Goal: Task Accomplishment & Management: Complete application form

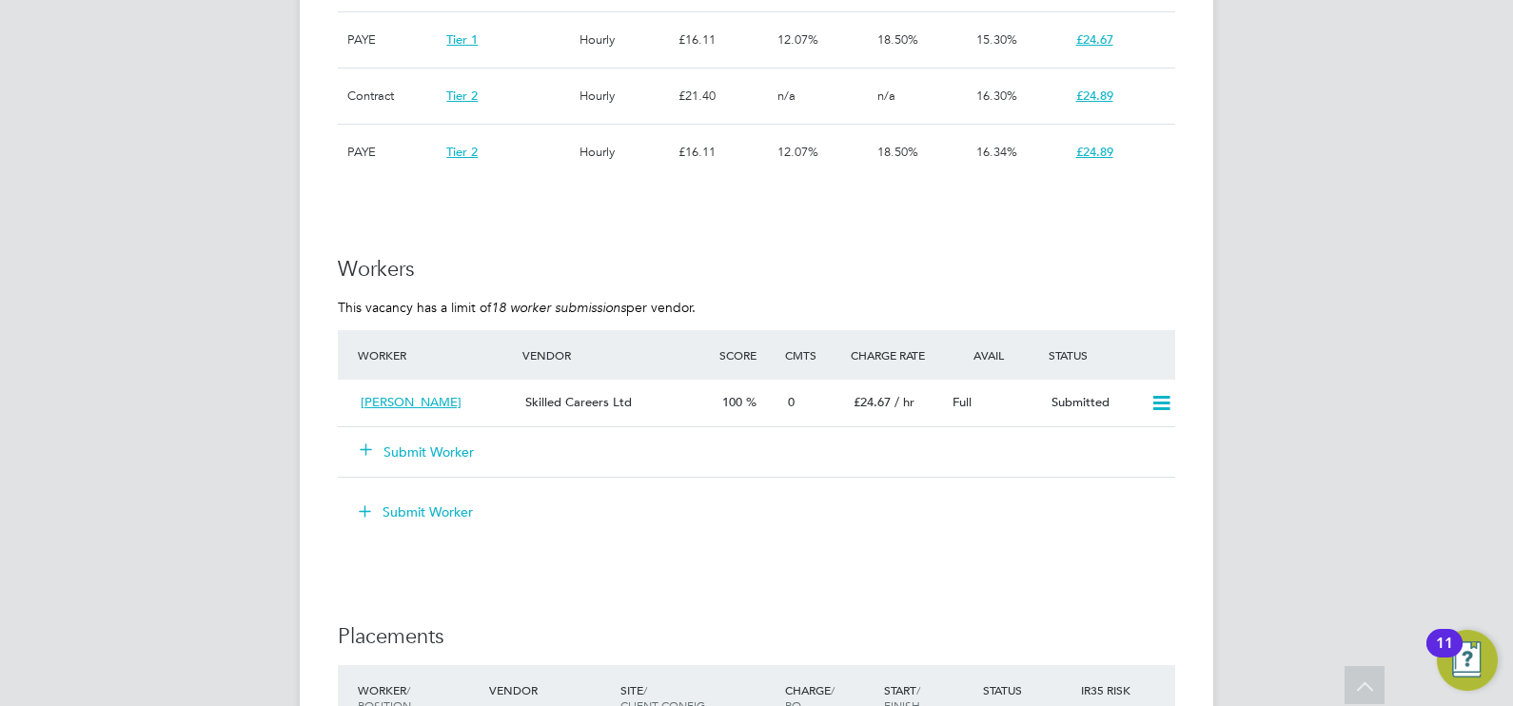
click at [452, 444] on button "Submit Worker" at bounding box center [418, 451] width 114 height 19
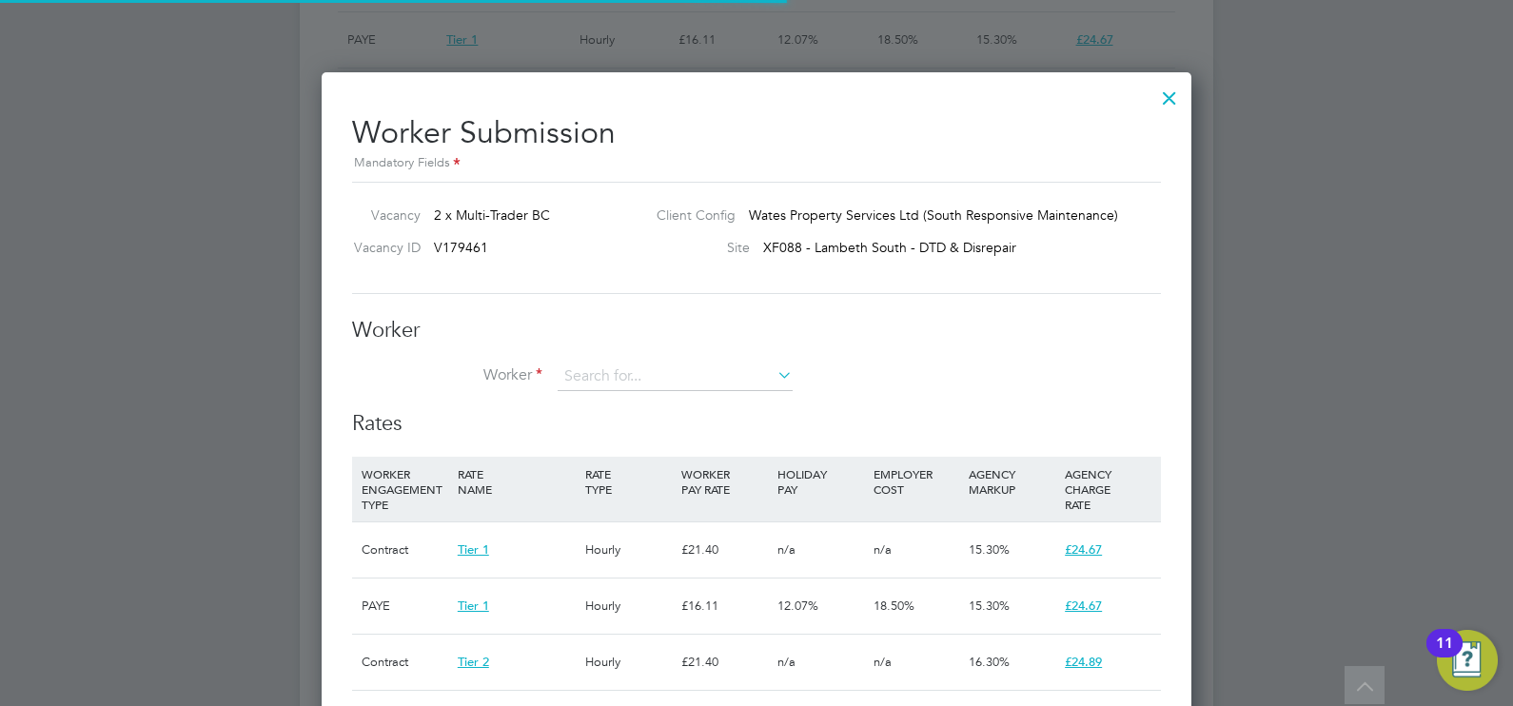
scroll to position [56, 128]
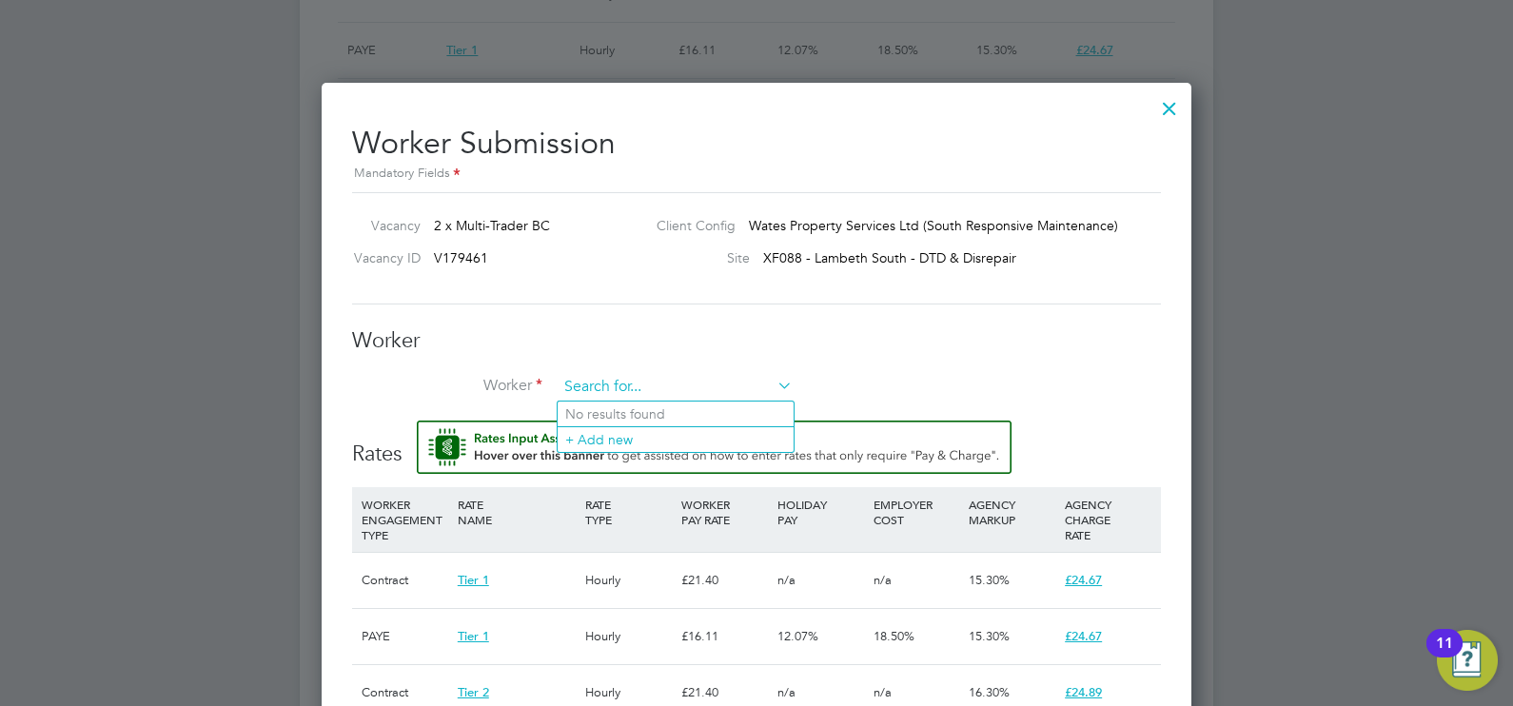
click at [641, 381] on input at bounding box center [674, 387] width 235 height 29
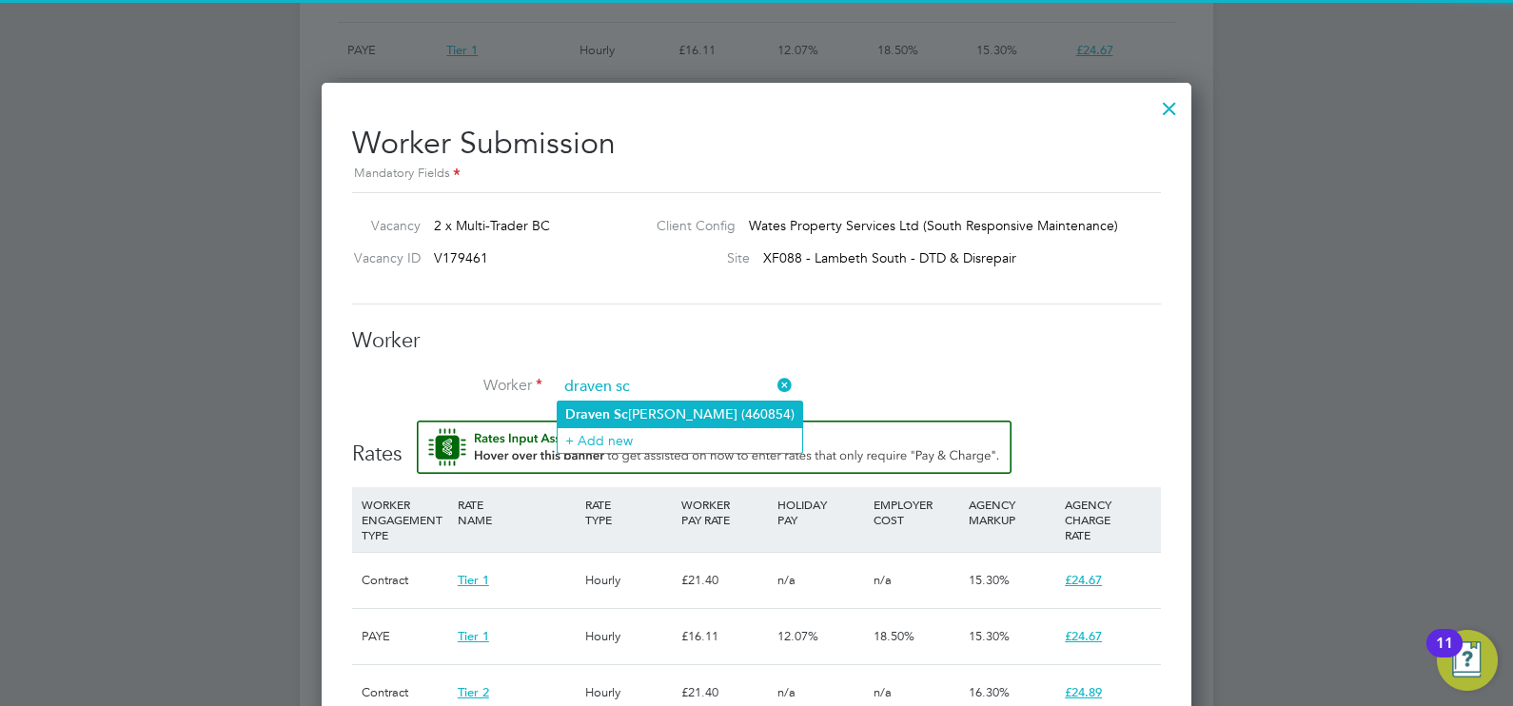
click at [656, 416] on li "Draven Sc ott (460854)" at bounding box center [679, 414] width 244 height 26
type input "Draven Scott (460854)"
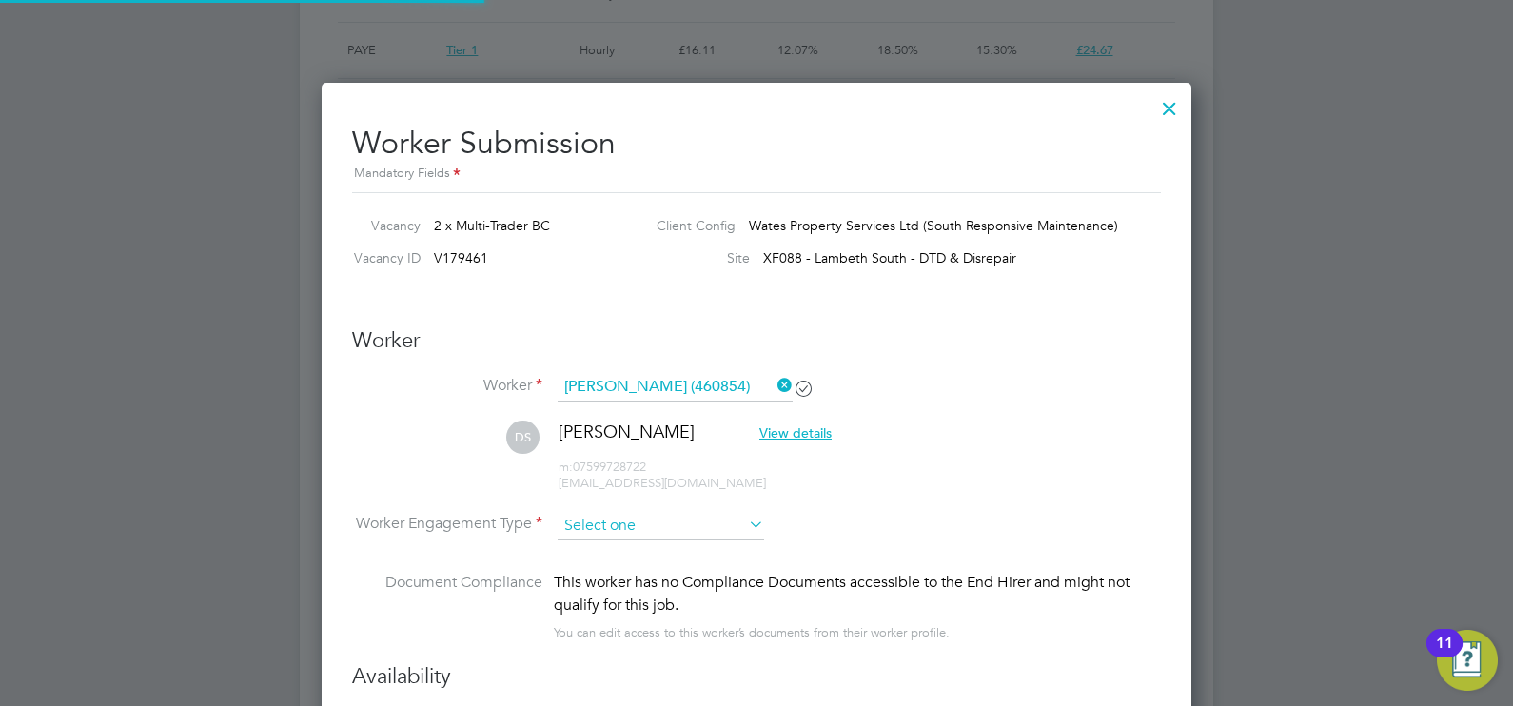
click at [641, 523] on input at bounding box center [660, 526] width 206 height 29
click at [630, 539] on li "Contract" at bounding box center [660, 550] width 207 height 25
type input "Contract"
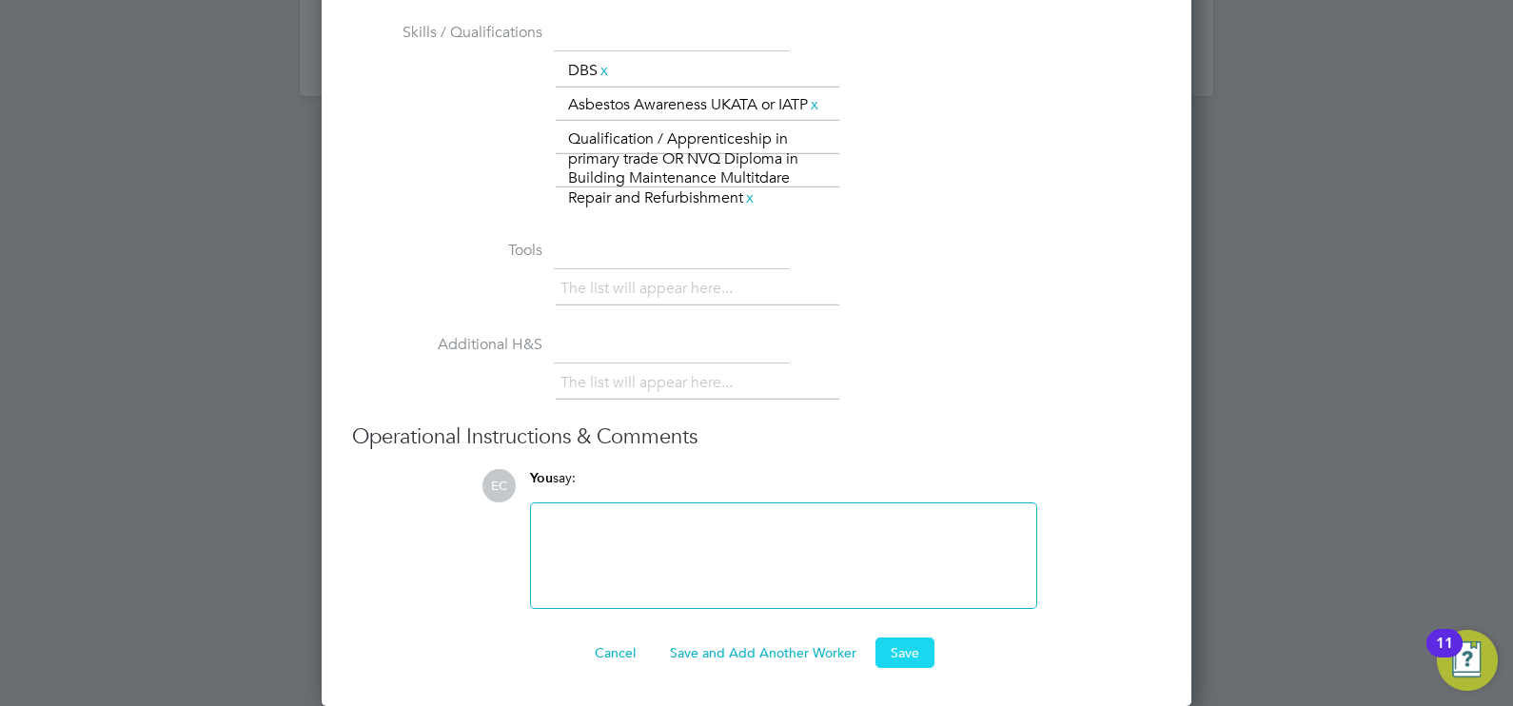
click at [890, 644] on button "Save" at bounding box center [904, 652] width 59 height 30
